Goal: Task Accomplishment & Management: Manage account settings

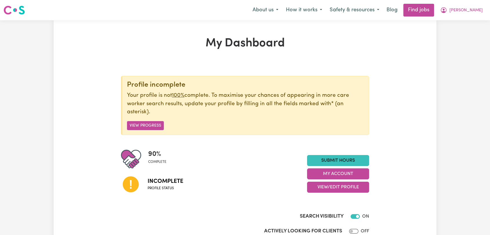
click at [474, 11] on button "Kim" at bounding box center [462, 10] width 50 height 12
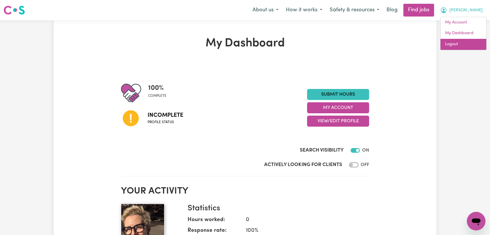
click at [457, 47] on link "Logout" at bounding box center [464, 44] width 46 height 11
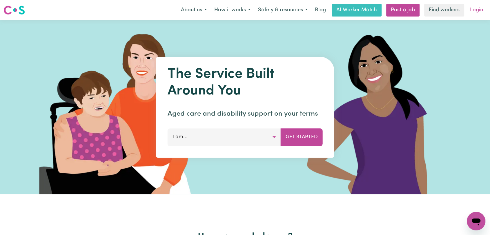
click at [482, 10] on link "Login" at bounding box center [477, 10] width 20 height 13
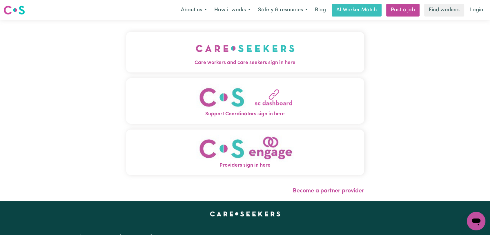
click at [169, 55] on button "Care workers and care seekers sign in here" at bounding box center [245, 52] width 238 height 41
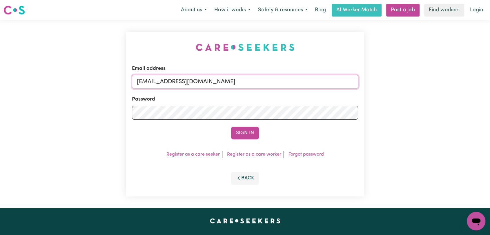
click at [256, 82] on input "[EMAIL_ADDRESS][DOMAIN_NAME]" at bounding box center [245, 82] width 227 height 14
drag, startPoint x: 167, startPoint y: 82, endPoint x: 343, endPoint y: 83, distance: 175.2
click at [343, 83] on input "Superuser~jakedworkin@hotmail.com" at bounding box center [245, 82] width 227 height 14
type input "Superuser~sharmila.suwal00@gmail.com"
click at [248, 132] on button "Sign In" at bounding box center [245, 133] width 28 height 13
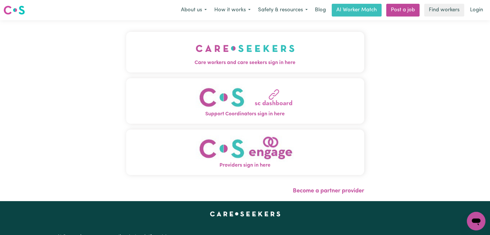
click at [281, 50] on img "Care workers and care seekers sign in here" at bounding box center [245, 48] width 99 height 21
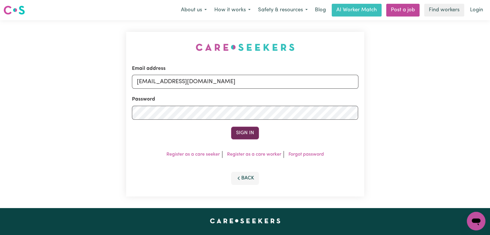
click at [249, 131] on button "Sign In" at bounding box center [245, 133] width 28 height 13
